Goal: Register for event/course

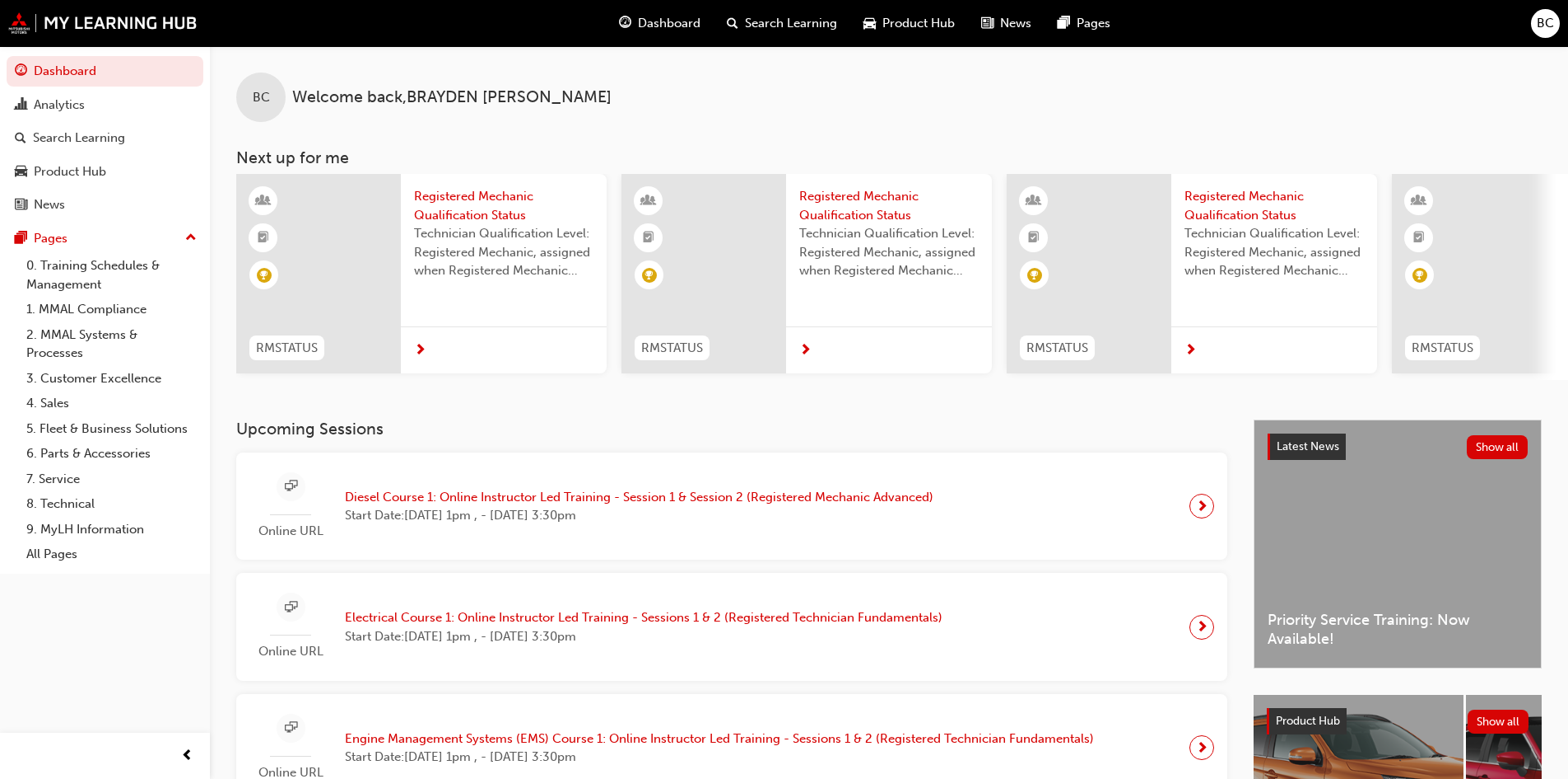
click at [560, 498] on span "Diesel Course 1: Online Instructor Led Training - Session 1 & Session 2 (Regist…" at bounding box center [639, 497] width 588 height 19
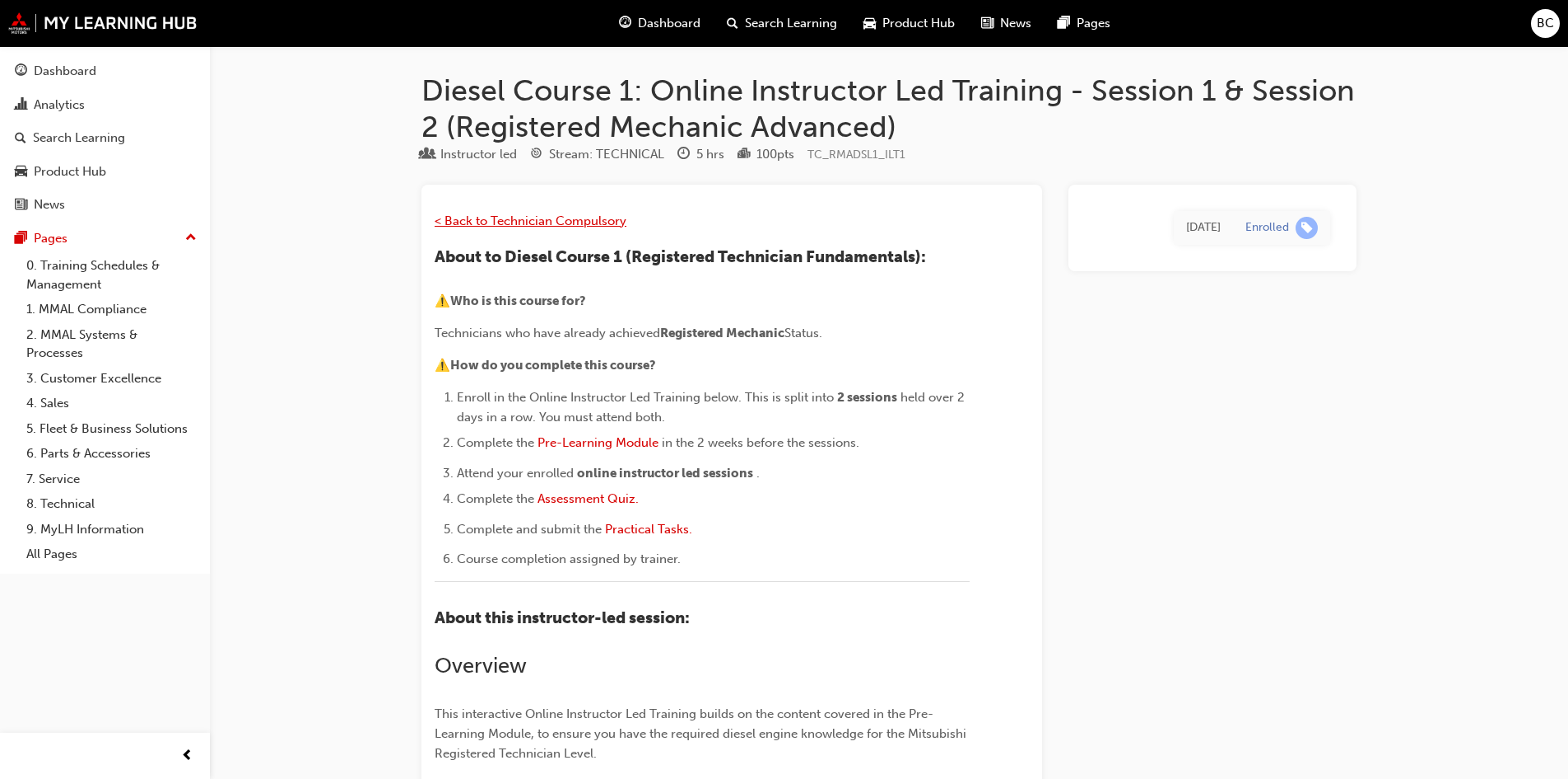
click at [594, 224] on span "< Back to Technician Compulsory" at bounding box center [531, 220] width 192 height 15
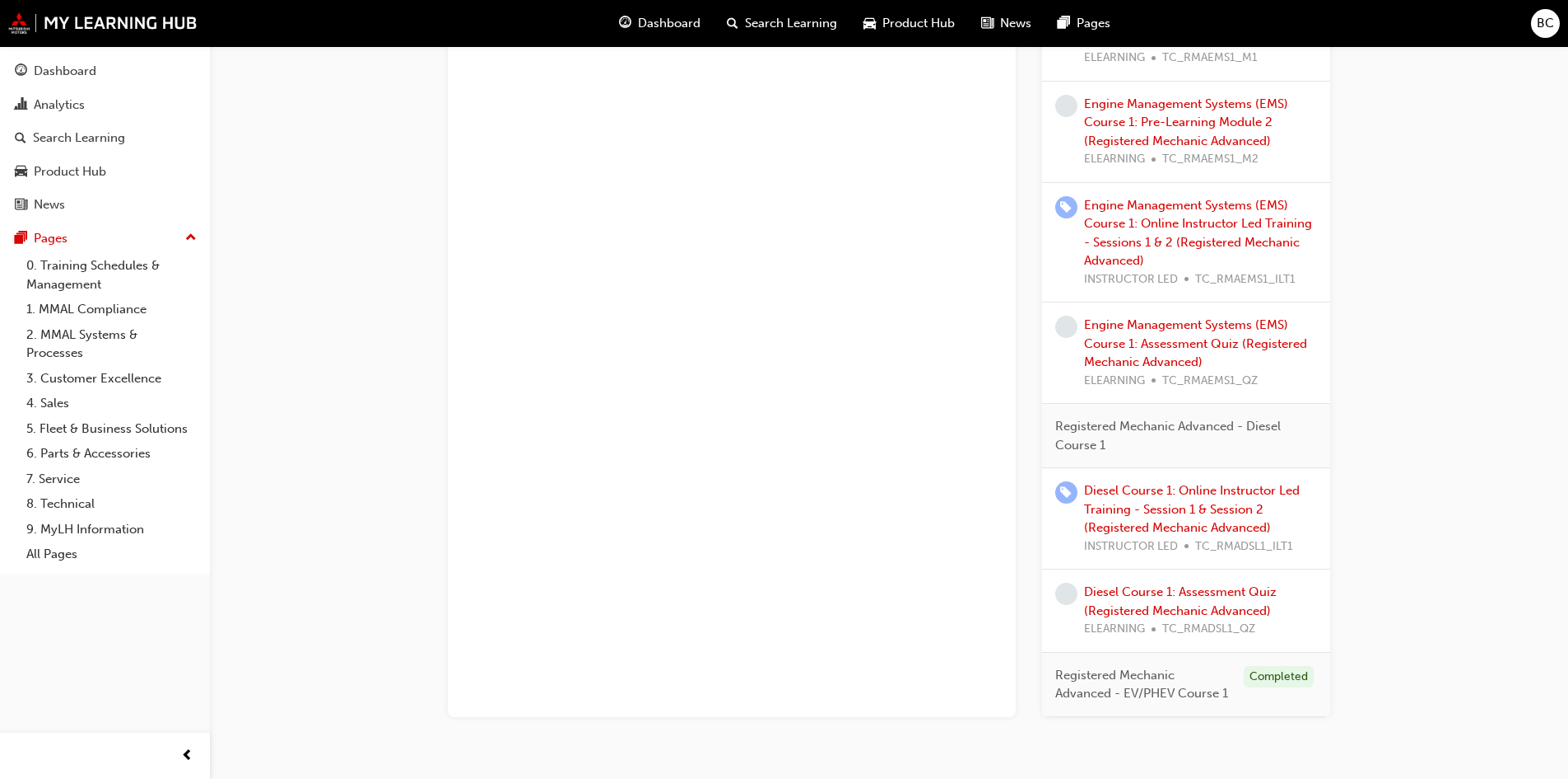
scroll to position [1154, 0]
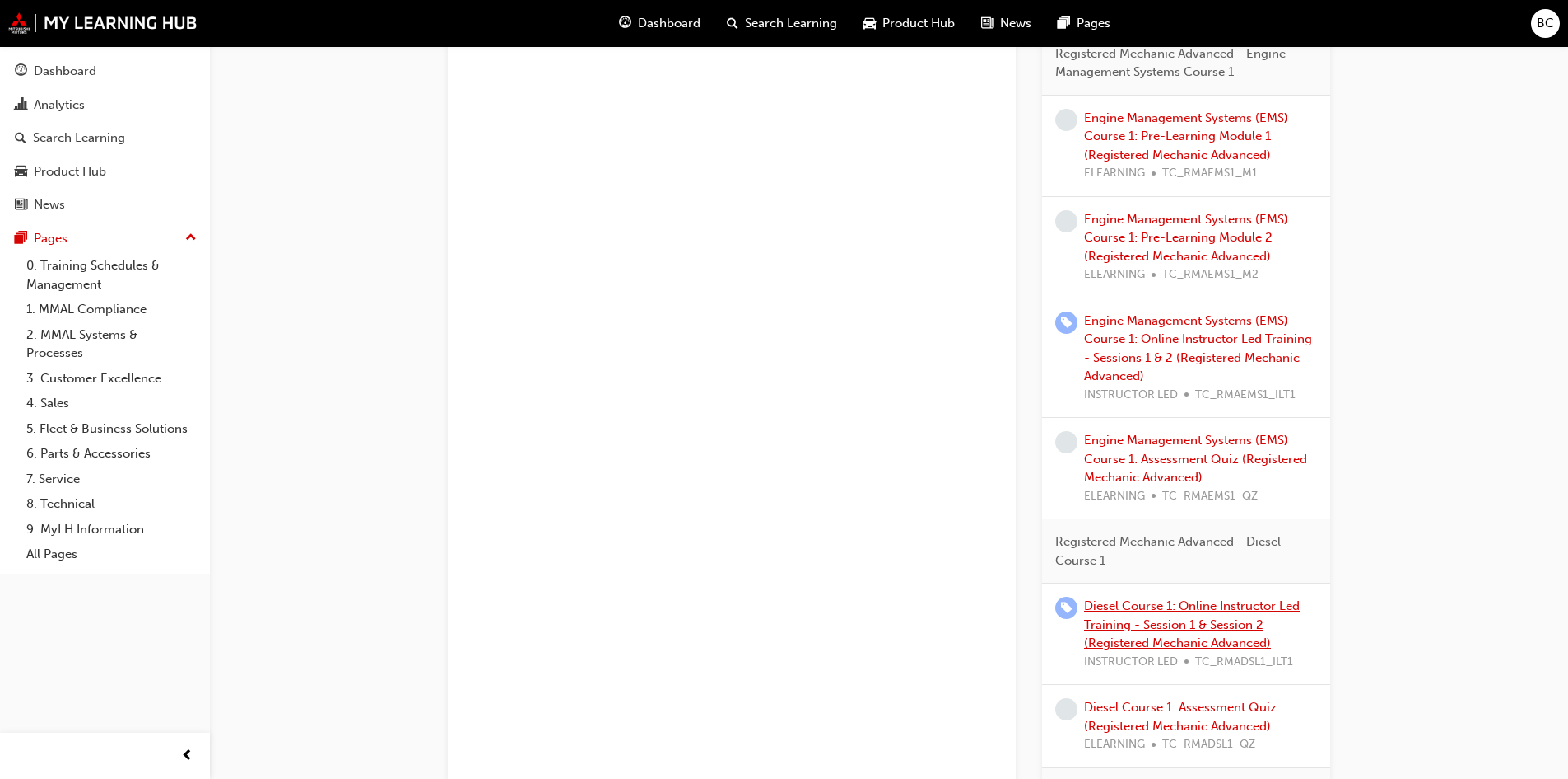
click at [1185, 622] on link "Diesel Course 1: Online Instructor Led Training - Session 1 & Session 2 (Regist…" at bounding box center [1192, 624] width 216 height 52
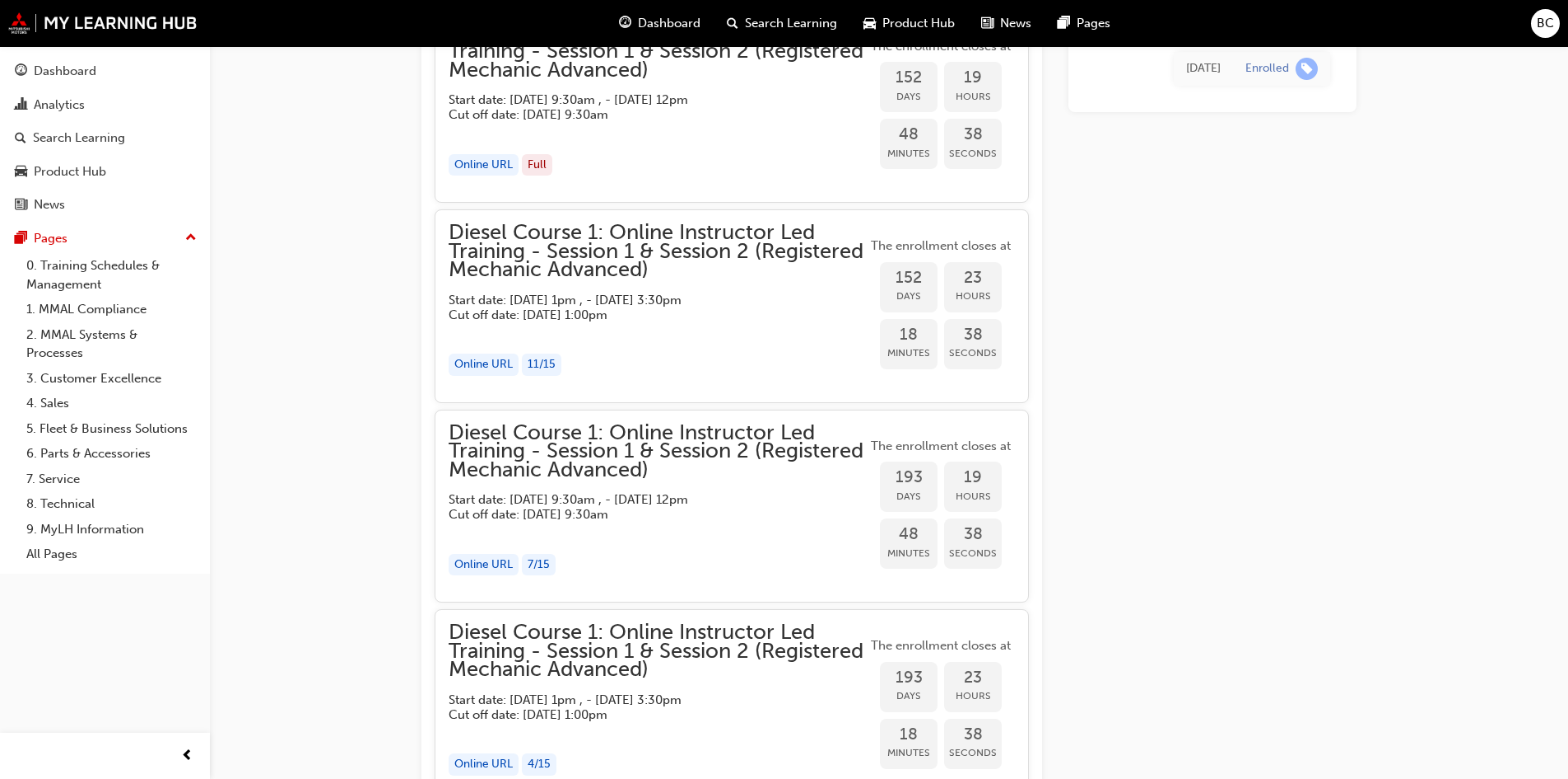
scroll to position [1645, 0]
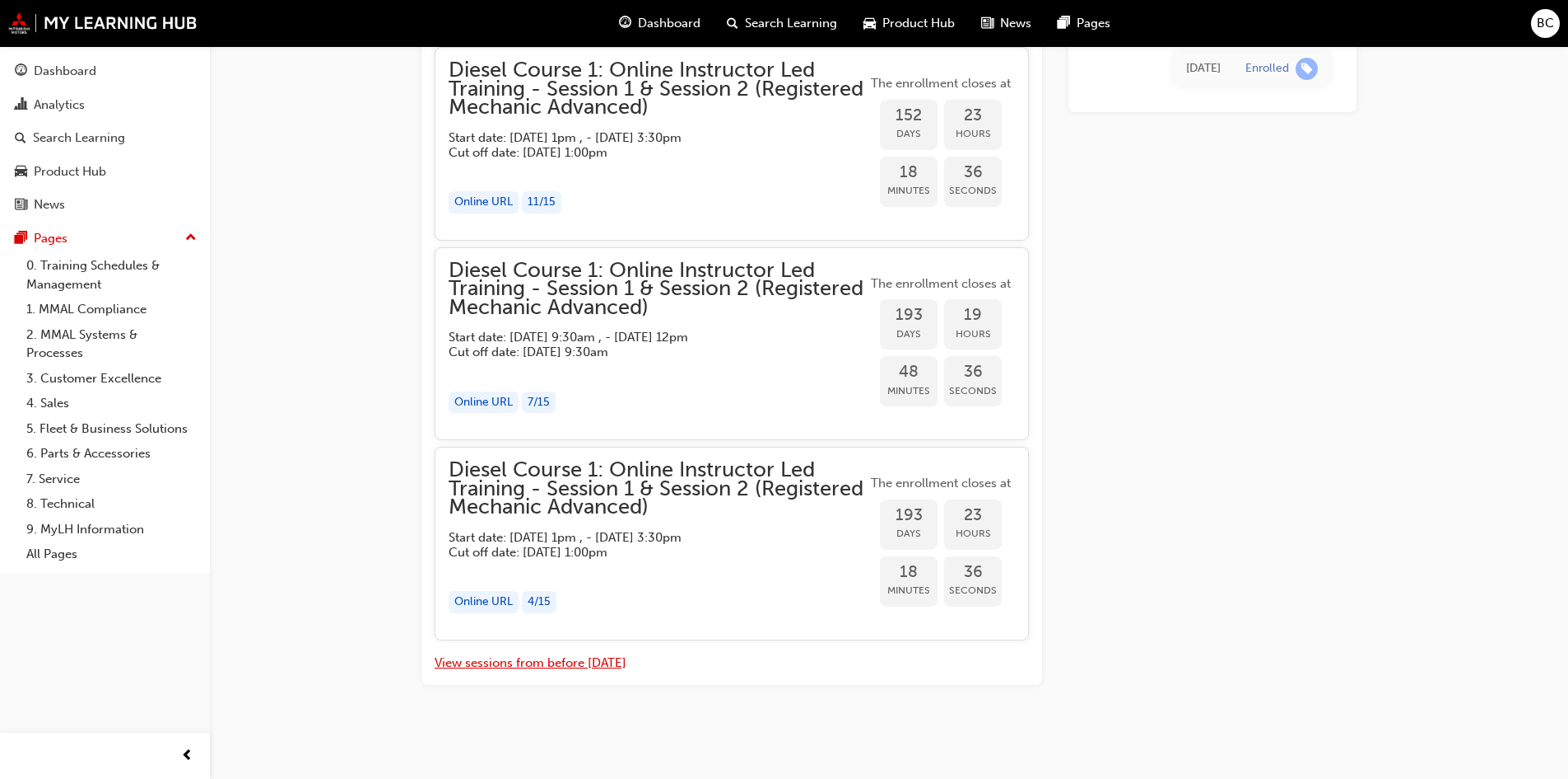
click at [579, 669] on button "View sessions from before [DATE]" at bounding box center [531, 662] width 192 height 19
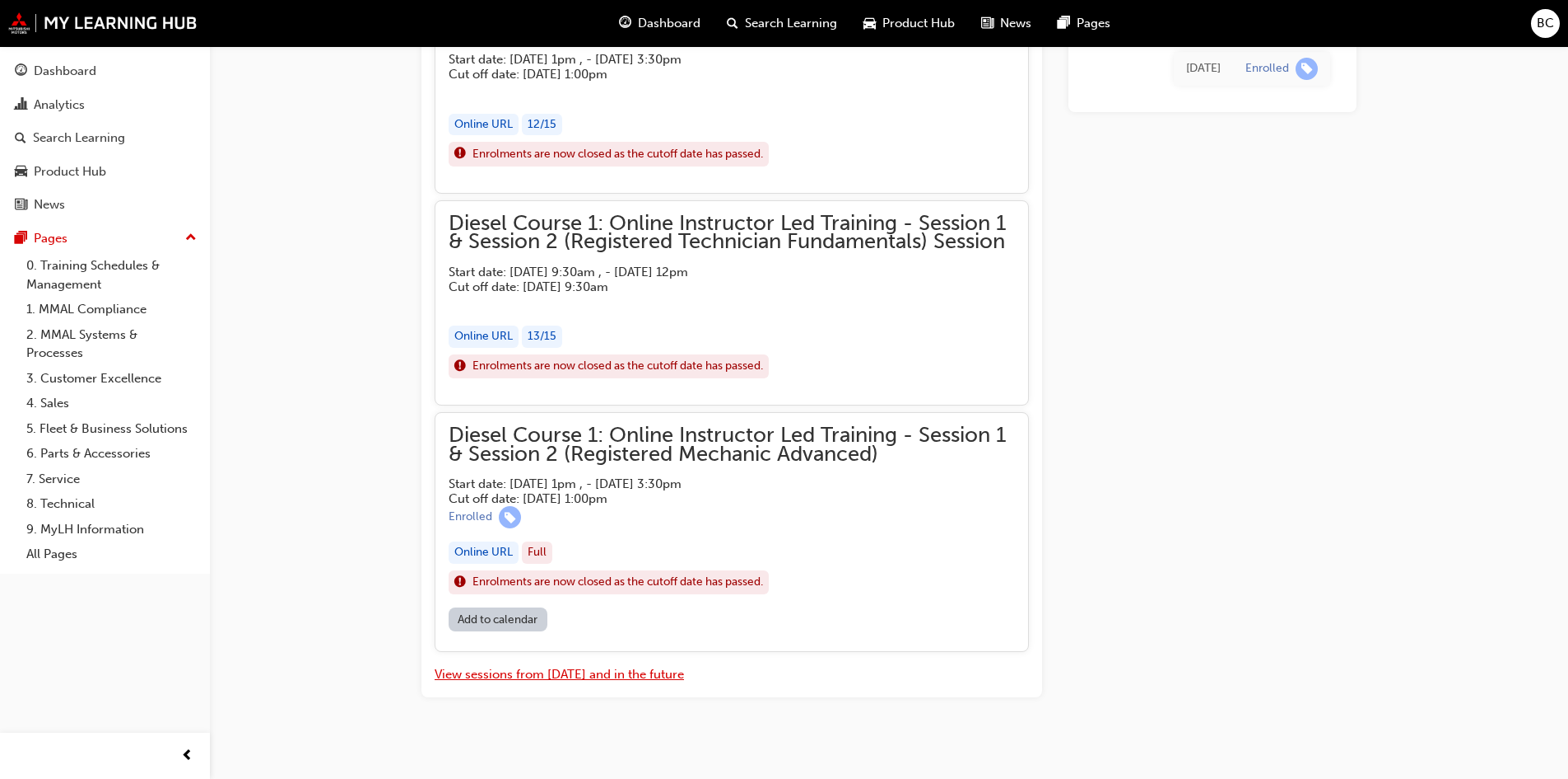
scroll to position [7170, 0]
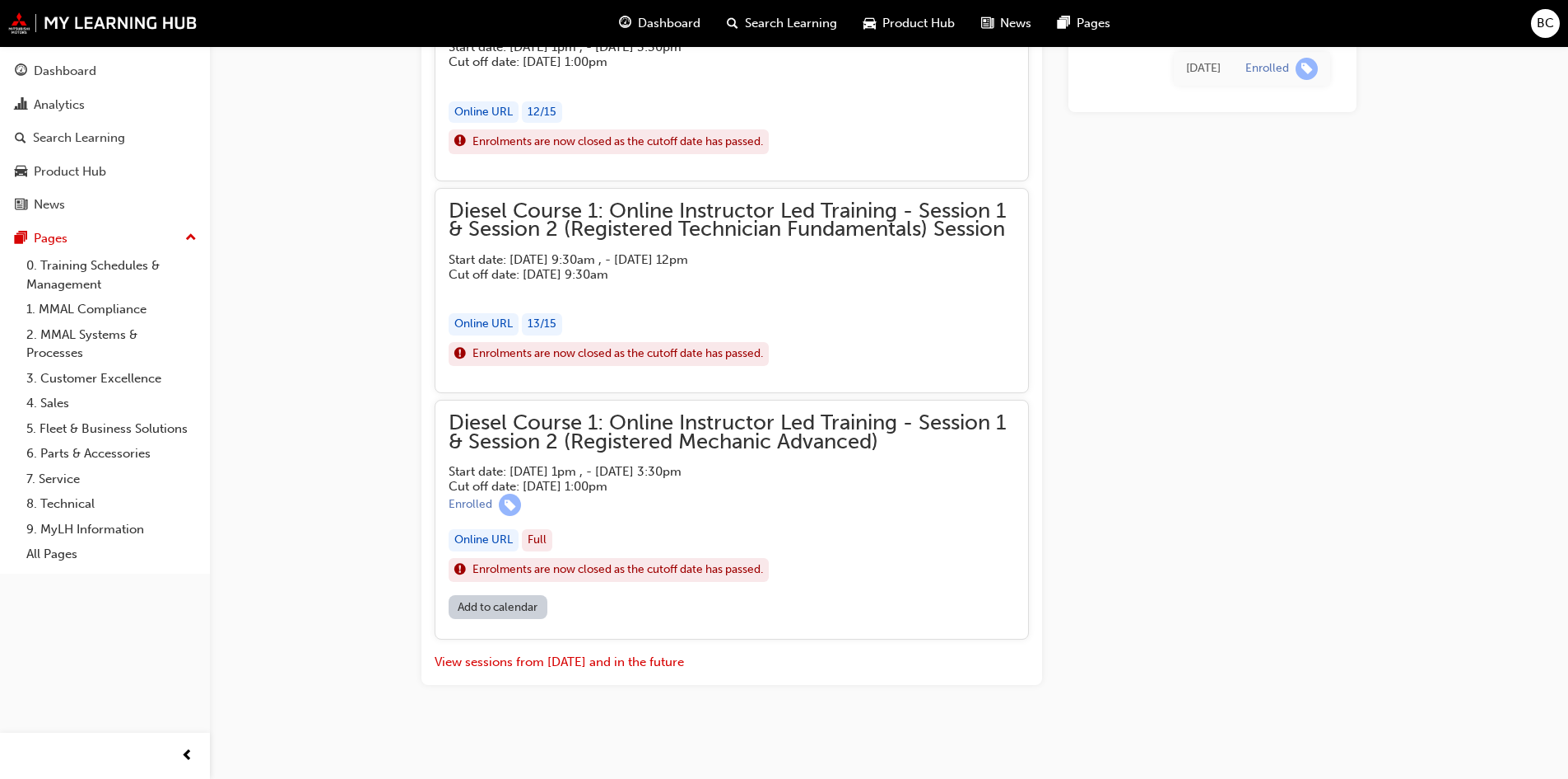
click at [621, 479] on h5 "Cut off date: Tue 26 Aug 2025, 1:00pm" at bounding box center [719, 485] width 541 height 15
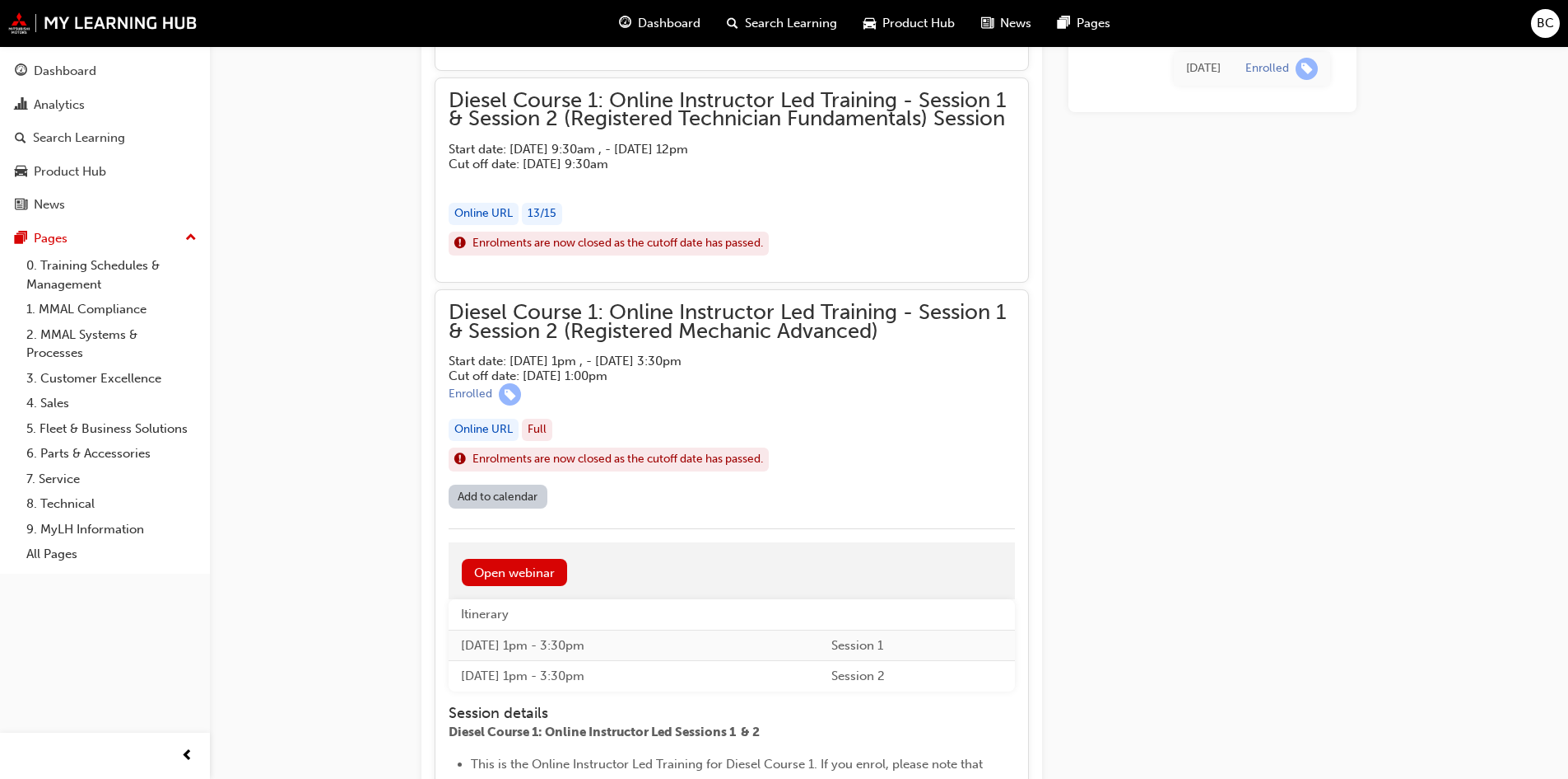
scroll to position [7417, 0]
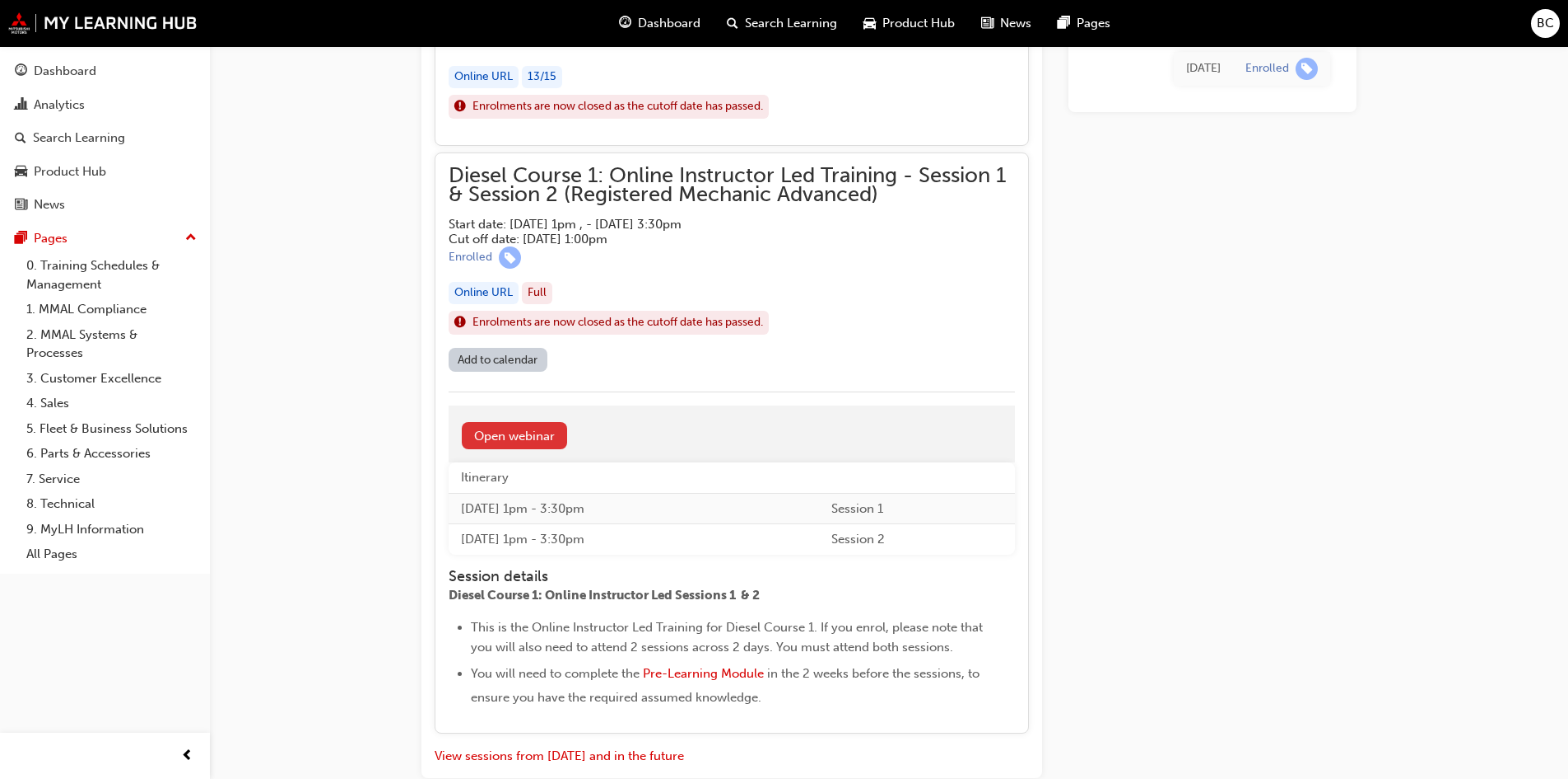
click at [541, 444] on link "Open webinar" at bounding box center [515, 434] width 106 height 27
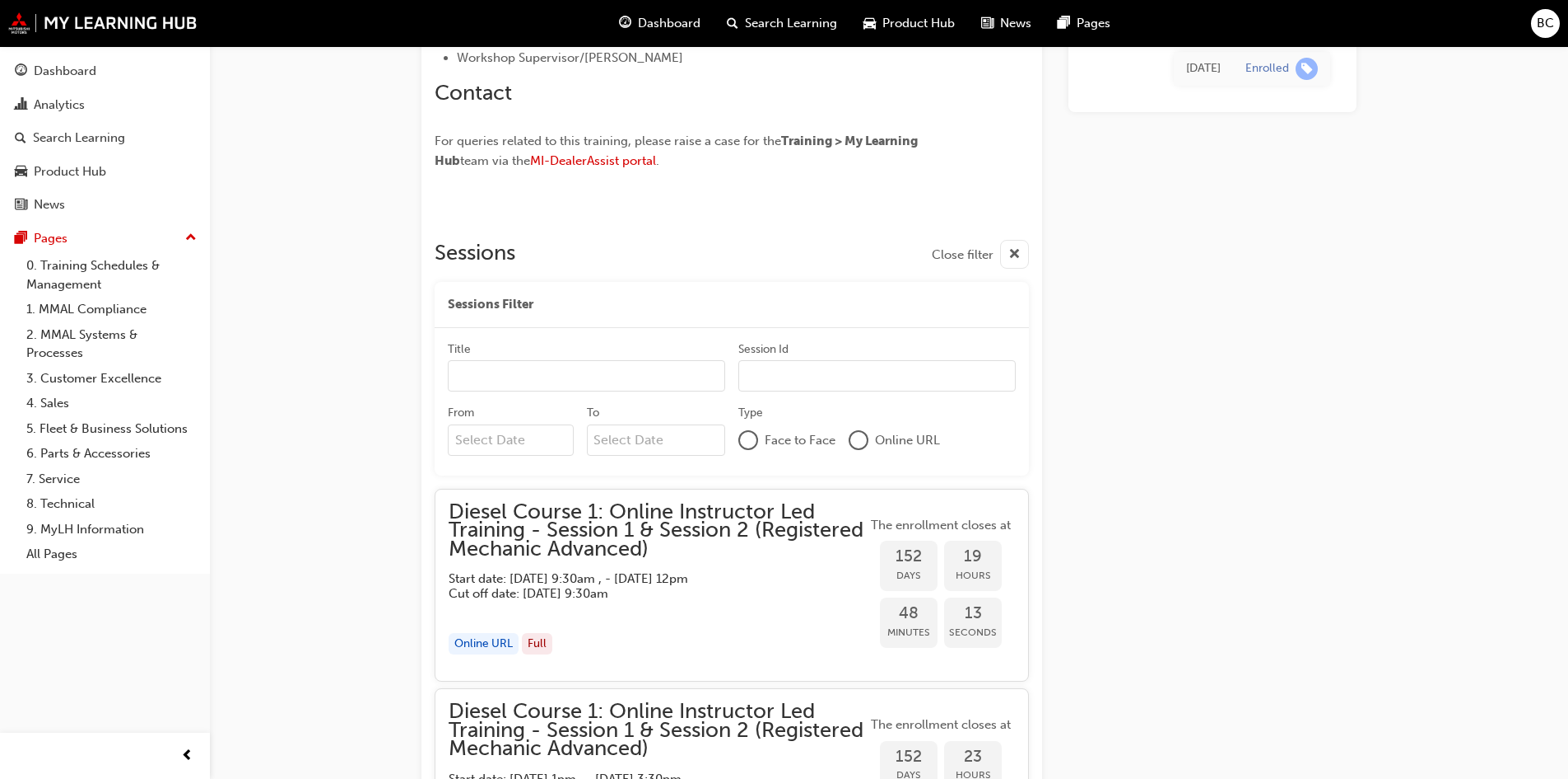
scroll to position [1011, 0]
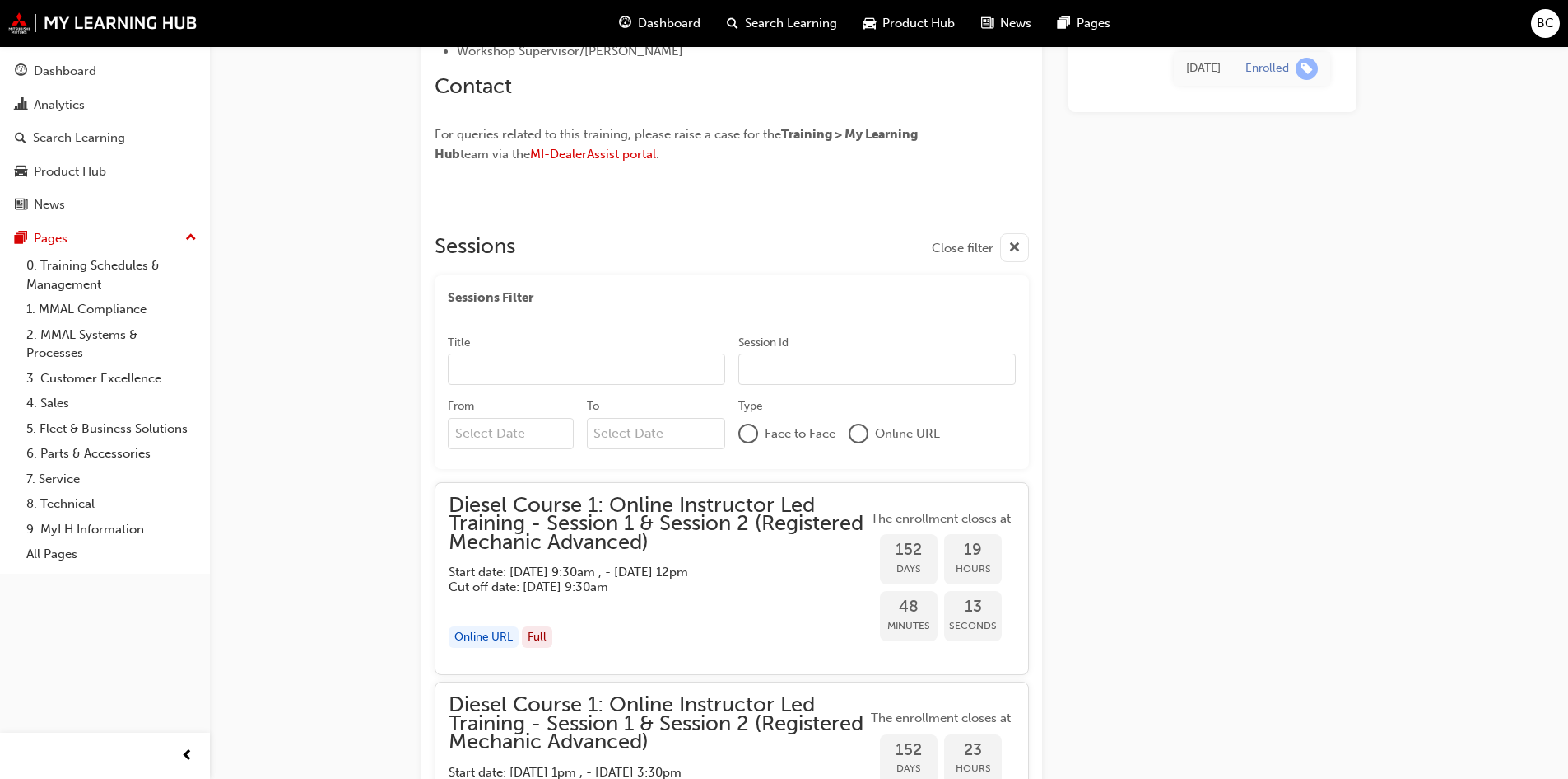
click at [606, 529] on span "Diesel Course 1: Online Instructor Led Training - Session 1 & Session 2 (Regist…" at bounding box center [658, 524] width 418 height 56
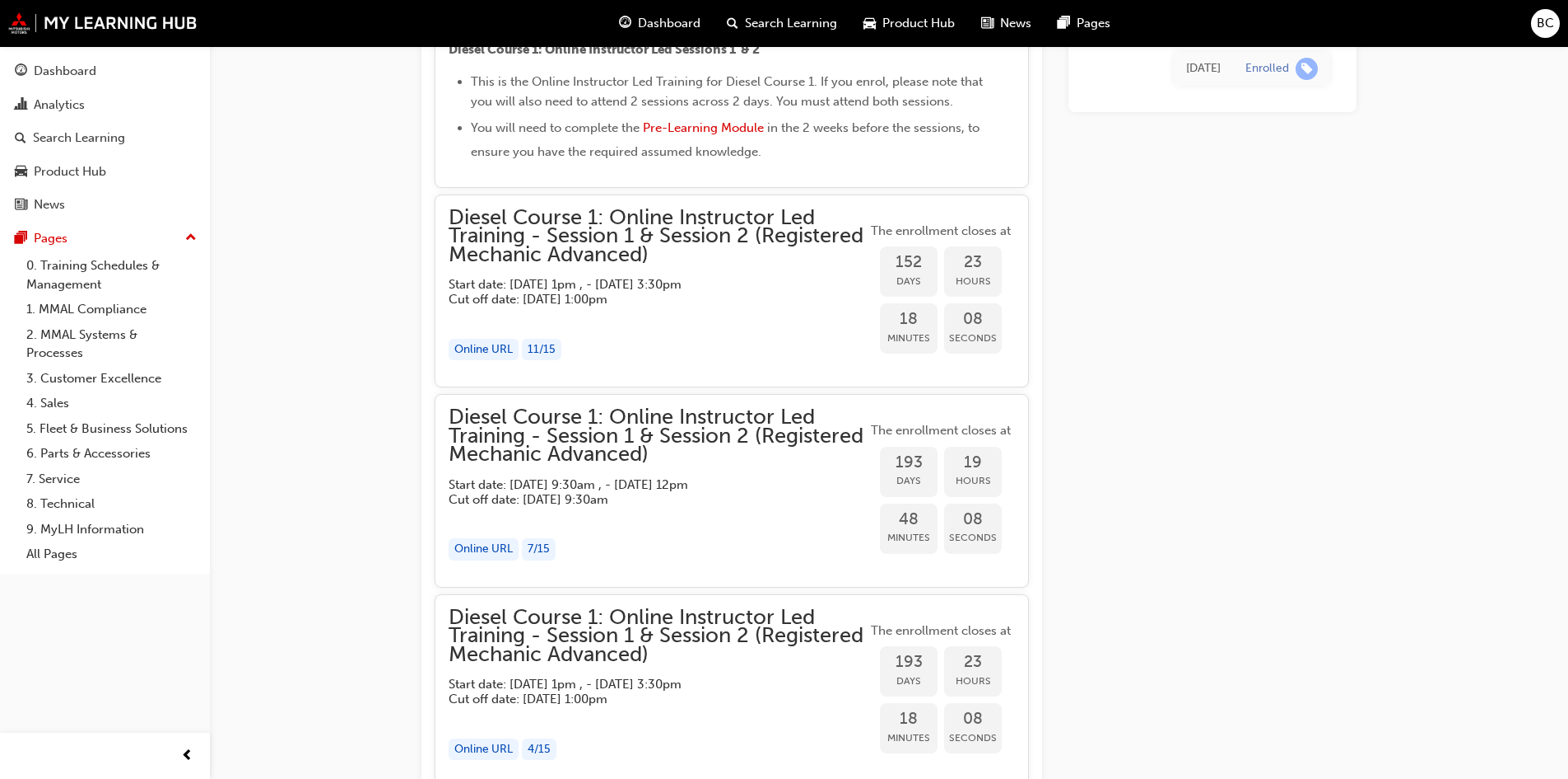
scroll to position [1930, 0]
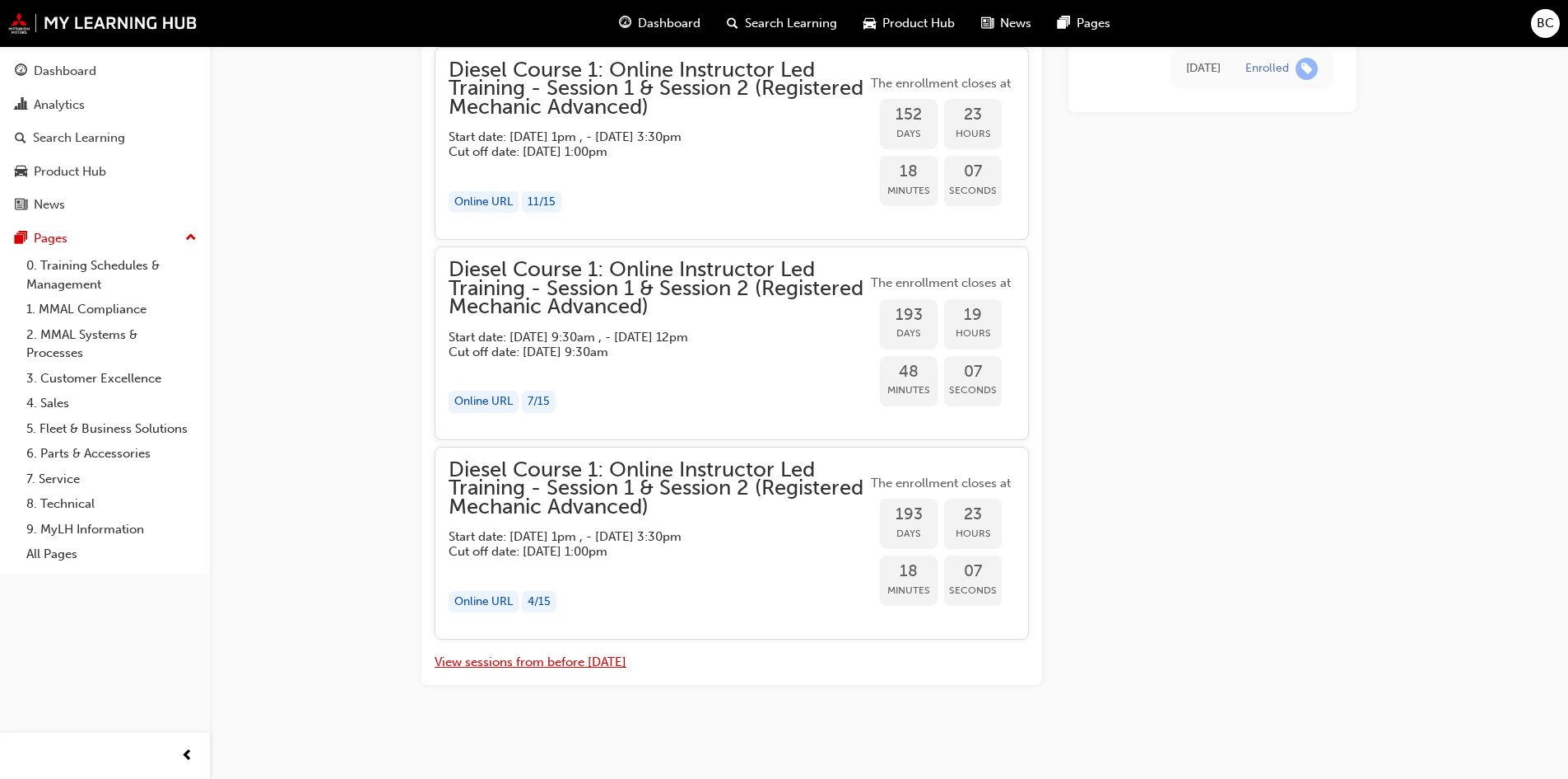
click at [579, 655] on button "View sessions from before [DATE]" at bounding box center [531, 661] width 192 height 19
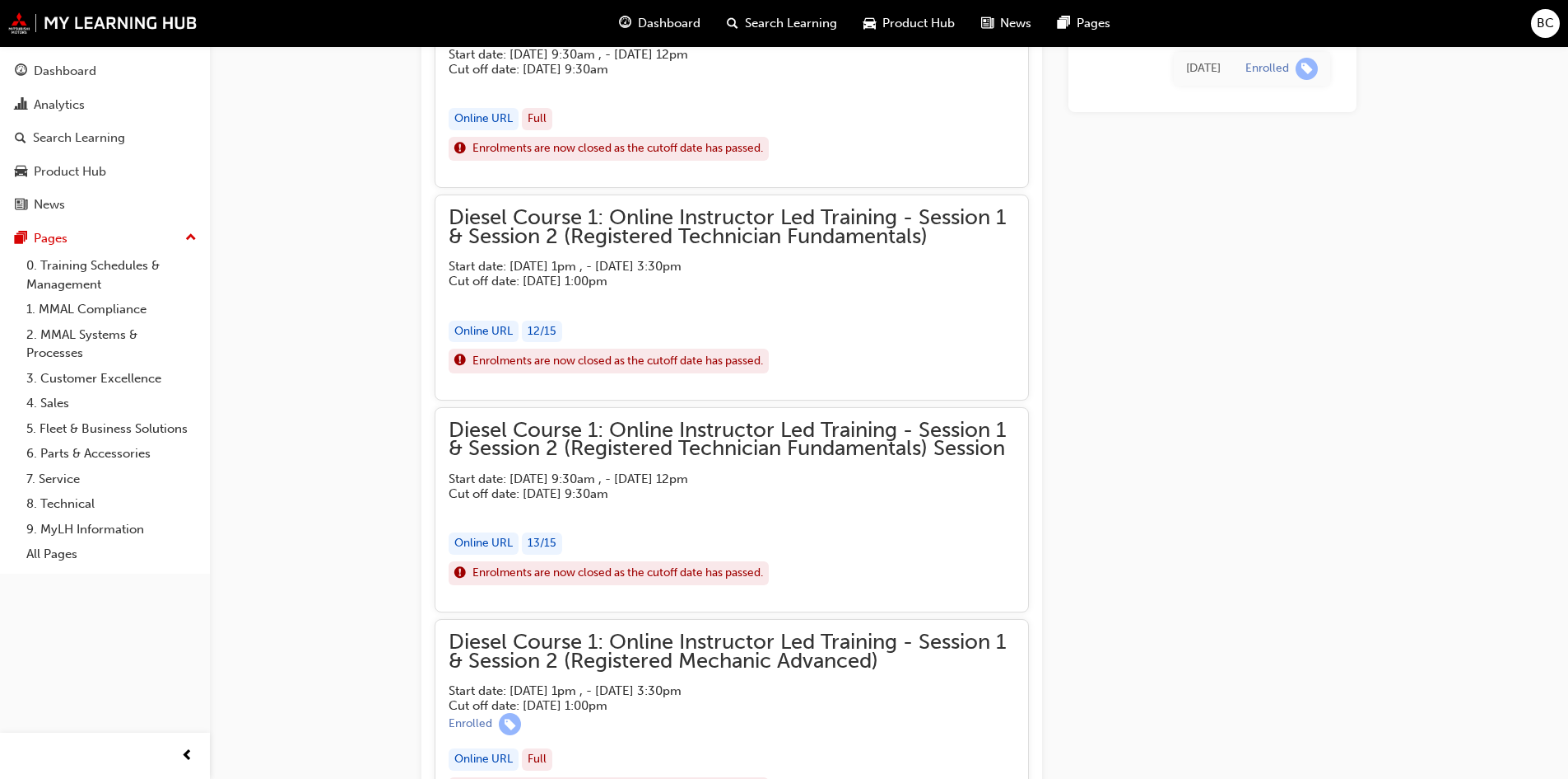
scroll to position [7088, 0]
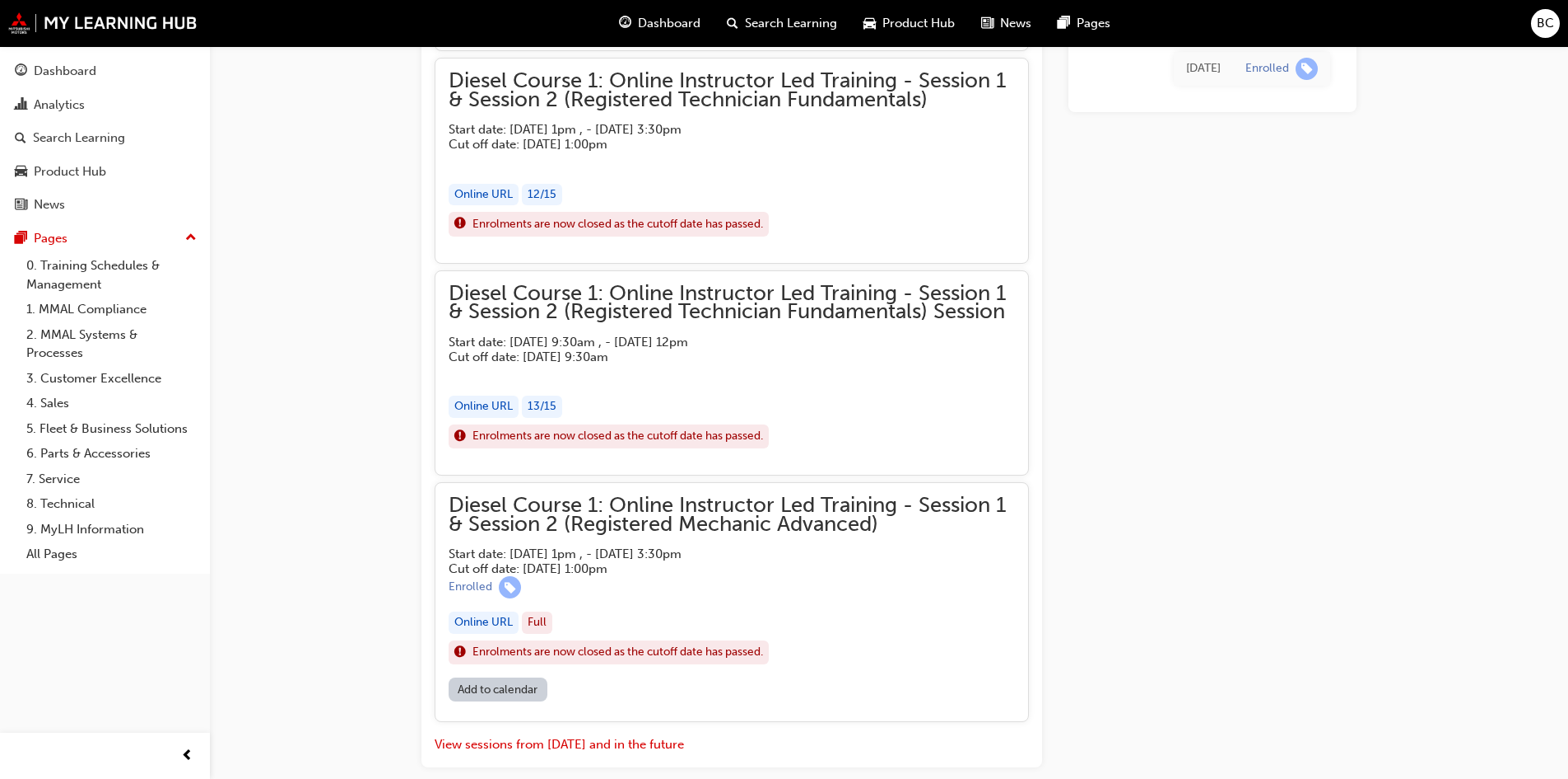
click at [638, 533] on span "Diesel Course 1: Online Instructor Led Training - Session 1 & Session 2 (Regist…" at bounding box center [732, 514] width 566 height 37
click at [541, 761] on link "Open webinar" at bounding box center [515, 764] width 106 height 27
